Goal: Navigation & Orientation: Find specific page/section

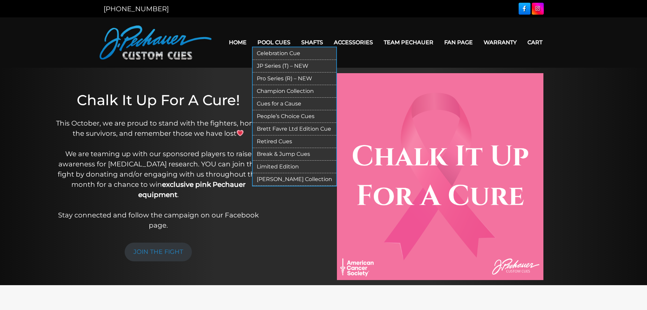
click at [274, 63] on link "JP Series (T) – NEW" at bounding box center [295, 66] width 84 height 13
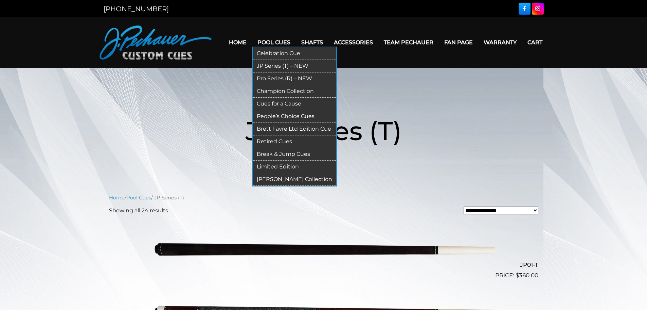
click at [286, 78] on link "Pro Series (R) – NEW" at bounding box center [295, 78] width 84 height 13
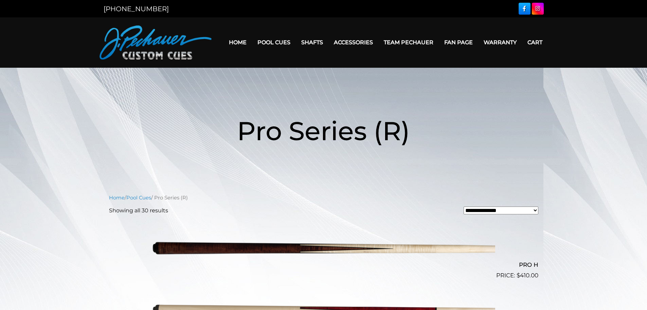
drag, startPoint x: 74, startPoint y: 154, endPoint x: 128, endPoint y: -41, distance: 202.4
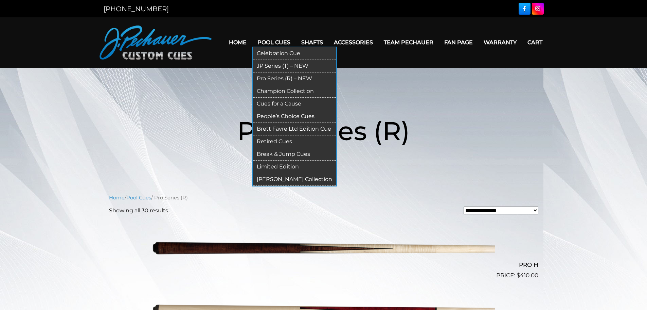
click at [287, 89] on link "Champion Collection" at bounding box center [295, 91] width 84 height 13
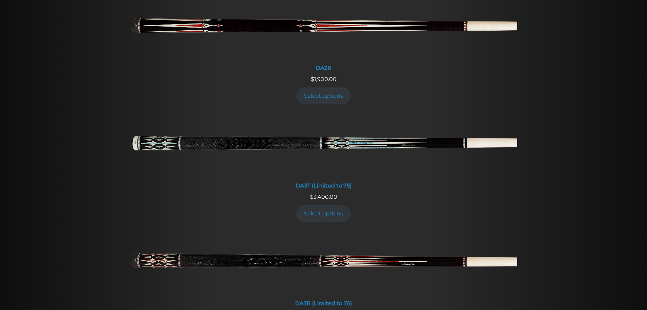
drag, startPoint x: 230, startPoint y: 103, endPoint x: 197, endPoint y: 233, distance: 134.5
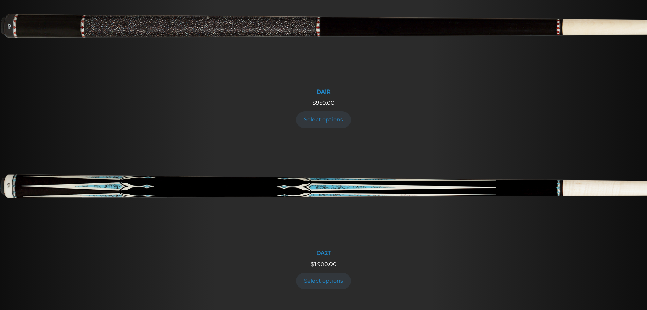
scroll to position [863, 0]
